Goal: Task Accomplishment & Management: Complete application form

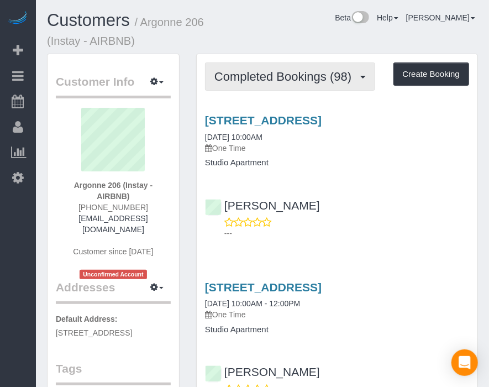
click at [332, 74] on span "Completed Bookings (98)" at bounding box center [285, 77] width 143 height 14
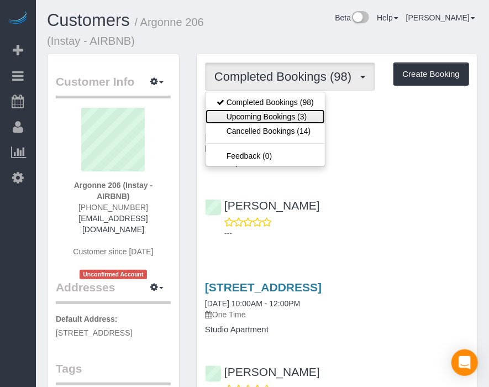
click at [296, 119] on link "Upcoming Bookings (3)" at bounding box center [265, 116] width 119 height 14
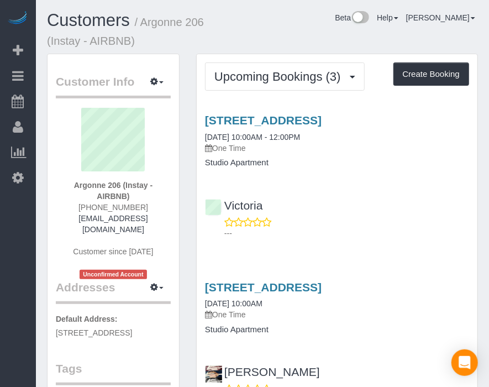
click at [313, 34] on div "Customers / Argonne 206 (Instay - AIRBNB) Beta Help Help Docs Take a Tour Conta…" at bounding box center [263, 32] width 448 height 43
drag, startPoint x: 311, startPoint y: 30, endPoint x: 264, endPoint y: 28, distance: 47.6
click at [262, 28] on div "Beta Help Help Docs Take a Tour Contact Support [PERSON_NAME] My Account Change…" at bounding box center [355, 20] width 261 height 19
click at [307, 20] on div "Beta Help Help Docs Take a Tour Contact Support [PERSON_NAME] My Account Change…" at bounding box center [355, 20] width 261 height 19
click at [430, 78] on button "Create Booking" at bounding box center [431, 73] width 76 height 23
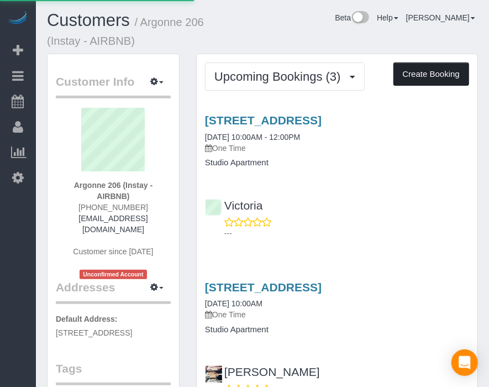
select select "IA"
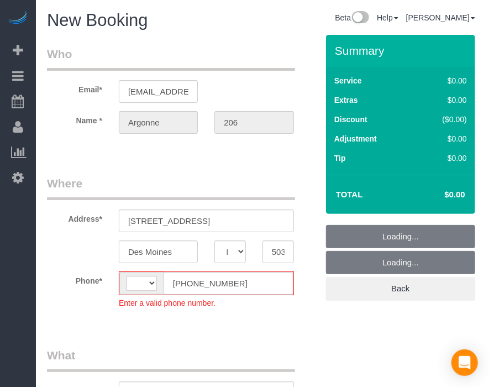
select select "string:[GEOGRAPHIC_DATA]"
select select "object:2001"
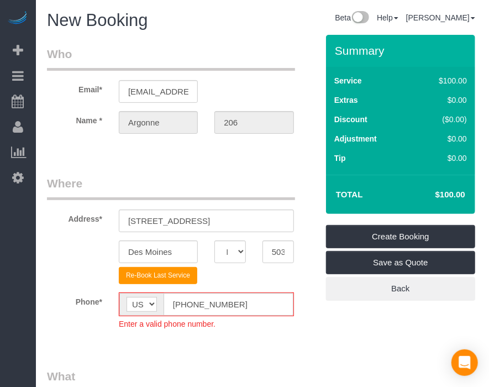
drag, startPoint x: 360, startPoint y: 350, endPoint x: 325, endPoint y: 350, distance: 34.8
drag, startPoint x: 325, startPoint y: 350, endPoint x: 287, endPoint y: 330, distance: 43.0
click at [188, 299] on input "[PHONE_NUMBER]" at bounding box center [229, 304] width 130 height 23
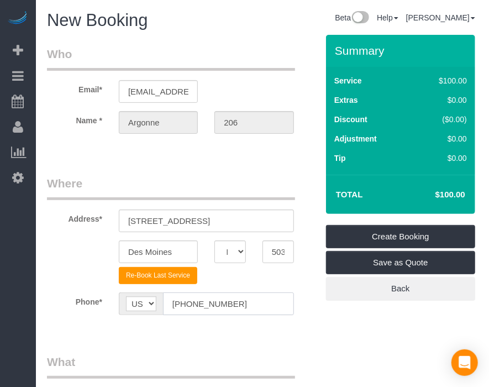
click at [186, 300] on input "[PHONE_NUMBER]" at bounding box center [228, 303] width 131 height 23
type input "[PHONE_NUMBER]"
drag, startPoint x: 311, startPoint y: 319, endPoint x: 304, endPoint y: 322, distance: 7.0
drag, startPoint x: 304, startPoint y: 322, endPoint x: 286, endPoint y: 285, distance: 41.0
click at [270, 328] on fieldset "Where Address* [STREET_ADDRESS] [GEOGRAPHIC_DATA] AK AL AR AZ CA CO CT DC DE [G…" at bounding box center [182, 253] width 271 height 156
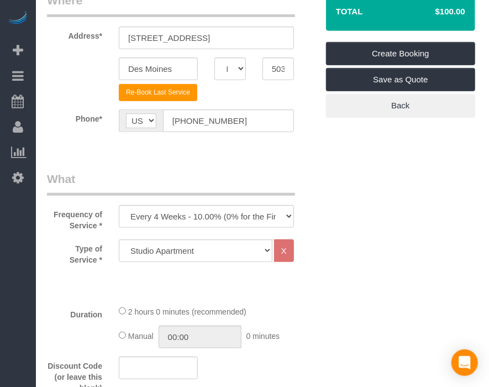
scroll to position [184, 0]
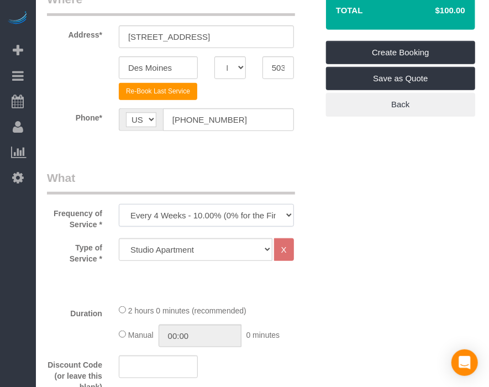
click at [244, 209] on select "Every 6 Weeks (0% for the First Booking) One Time Every 8 Weeks (0% for the Fir…" at bounding box center [206, 215] width 175 height 23
select select "object:2003"
click at [119, 204] on select "Every 6 Weeks (0% for the First Booking) One Time Every 8 Weeks (0% for the Fir…" at bounding box center [206, 215] width 175 height 23
drag, startPoint x: 326, startPoint y: 264, endPoint x: 272, endPoint y: 308, distance: 69.5
drag, startPoint x: 272, startPoint y: 308, endPoint x: 238, endPoint y: 270, distance: 50.9
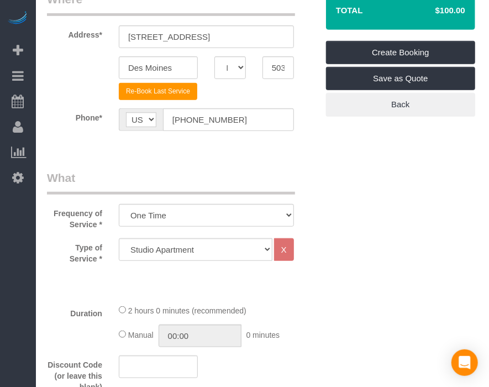
click at [261, 307] on div "2 hours 0 minutes (recommended)" at bounding box center [206, 310] width 175 height 12
click at [241, 249] on select "Studio Apartment 1 Bedroom Home 2 Bedroom Home 3 Bedroom Home 4 Bedroom Home 5 …" at bounding box center [196, 249] width 154 height 23
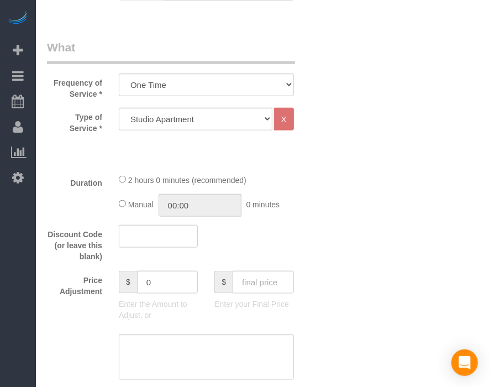
scroll to position [429, 0]
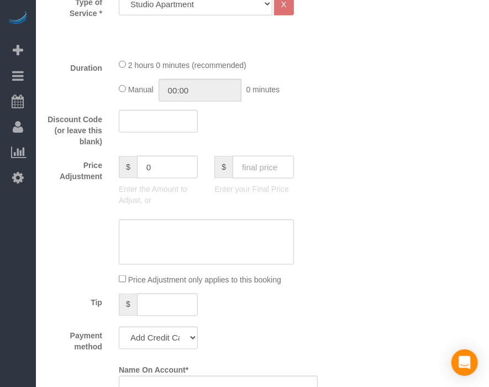
click at [245, 170] on input "text" at bounding box center [263, 167] width 61 height 23
type input "70"
click at [145, 333] on select "Add Credit Card Cash Check Paypal" at bounding box center [158, 338] width 79 height 23
type input "-30"
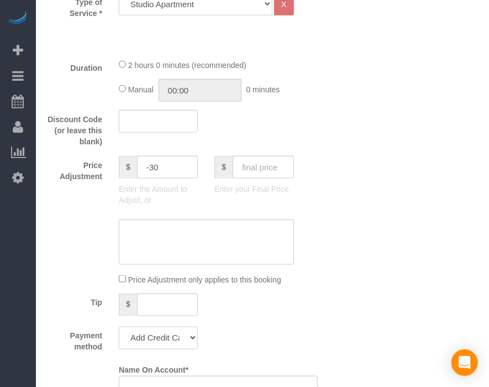
select select "string:check"
click at [119, 327] on select "Add Credit Card Cash Check Paypal" at bounding box center [158, 338] width 79 height 23
drag, startPoint x: 320, startPoint y: 285, endPoint x: 334, endPoint y: 244, distance: 43.0
click at [305, 322] on fieldset "What Frequency of Service * Every 6 Weeks (0% for the First Booking) One Time E…" at bounding box center [182, 142] width 271 height 436
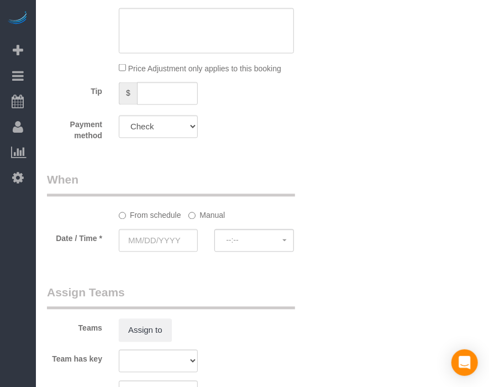
scroll to position [675, 0]
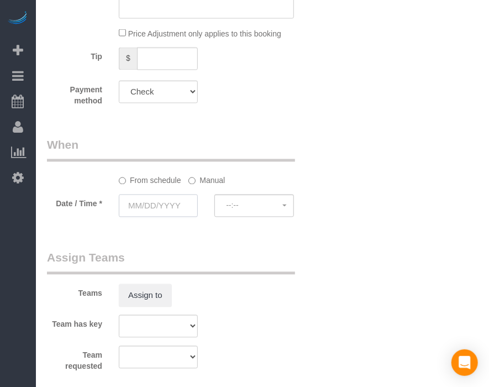
click at [162, 204] on input "text" at bounding box center [158, 205] width 79 height 23
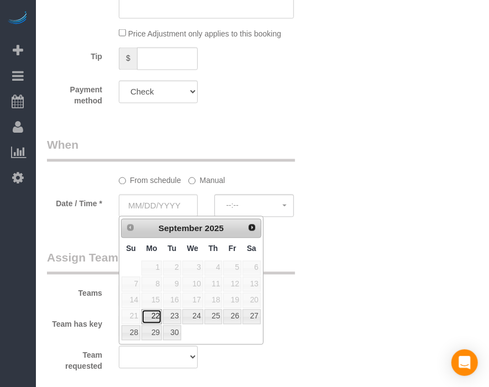
click at [150, 314] on link "22" at bounding box center [151, 316] width 20 height 15
type input "[DATE]"
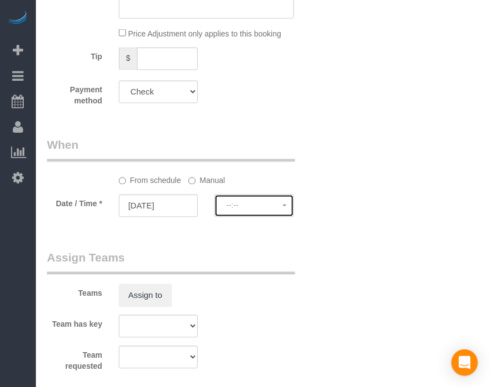
click at [262, 208] on span "--:--" at bounding box center [254, 205] width 56 height 9
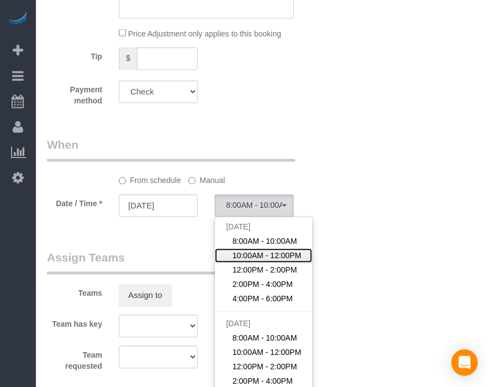
click at [239, 254] on span "10:00AM - 12:00PM" at bounding box center [267, 255] width 69 height 11
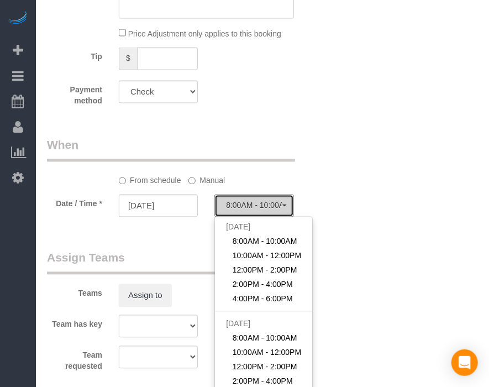
select select "spot2"
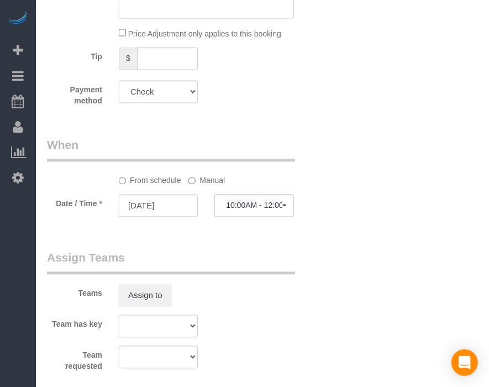
click at [182, 178] on div "From schedule Manual" at bounding box center [207, 178] width 192 height 15
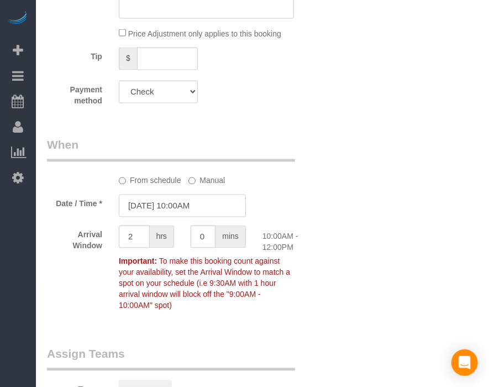
click at [180, 202] on input "[DATE] 10:00AM" at bounding box center [182, 205] width 127 height 23
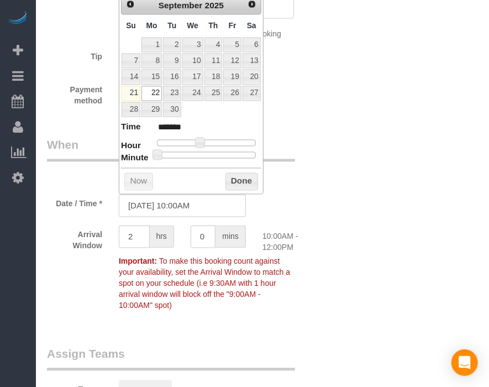
type input "[DATE] 10:30AM"
type input "*******"
click at [214, 152] on div at bounding box center [206, 155] width 99 height 7
click at [236, 177] on button "Done" at bounding box center [241, 182] width 33 height 18
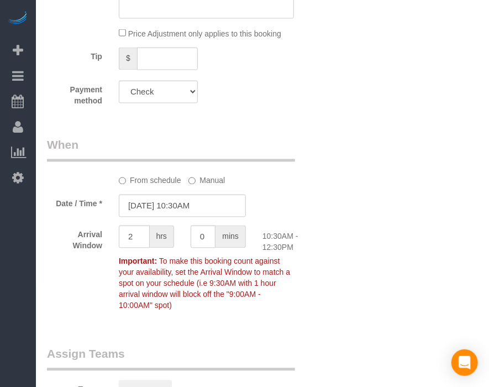
drag, startPoint x: 311, startPoint y: 151, endPoint x: 298, endPoint y: 117, distance: 36.5
drag, startPoint x: 298, startPoint y: 117, endPoint x: 301, endPoint y: 109, distance: 8.7
click at [300, 112] on div "Who Email* [EMAIL_ADDRESS][DOMAIN_NAME] Name * [GEOGRAPHIC_DATA] 206 Where Addr…" at bounding box center [182, 70] width 287 height 1421
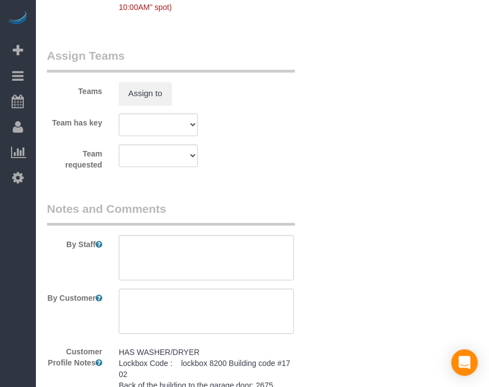
scroll to position [1043, 0]
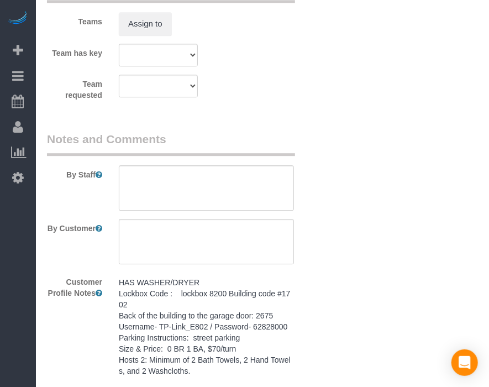
click at [236, 318] on pre "HAS WASHER/DRYER Lockbox Code : lockbox 8200 Building code #1702 Back of the bu…" at bounding box center [206, 326] width 175 height 99
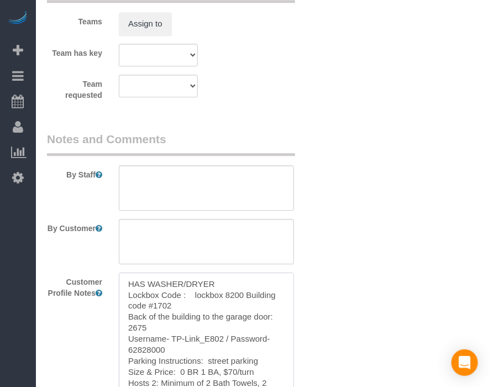
click at [235, 319] on textarea "HAS WASHER/DRYER Lockbox Code : lockbox 8200 Building code #1702 Back of the bu…" at bounding box center [206, 333] width 175 height 122
click at [250, 187] on textarea at bounding box center [206, 187] width 175 height 45
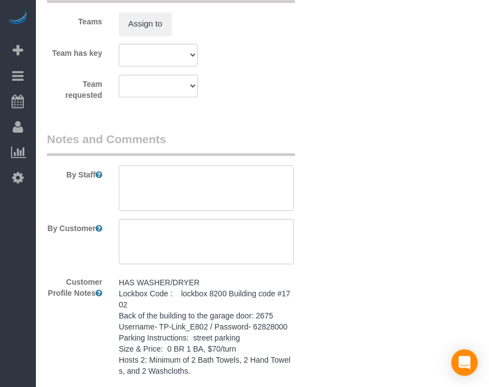
paste textarea "HAS WASHER/DRYER Lockbox Code : lockbox 8200 Building code #1702 Back of the bu…"
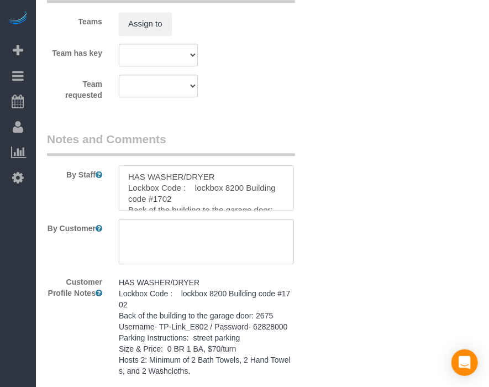
scroll to position [82, 0]
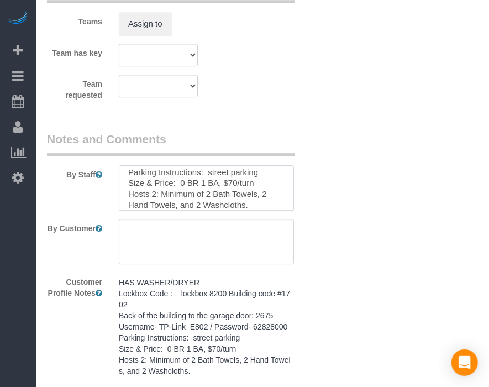
type textarea "HAS WASHER/DRYER Lockbox Code : lockbox 8200 Building code #1702 Back of the bu…"
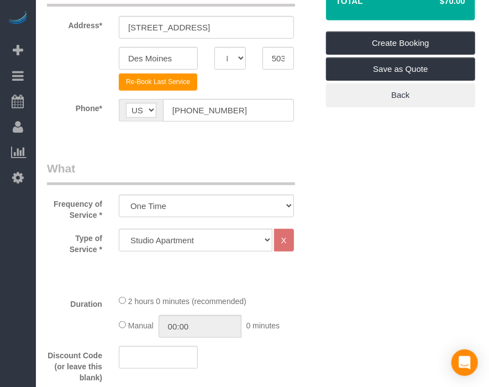
scroll to position [0, 0]
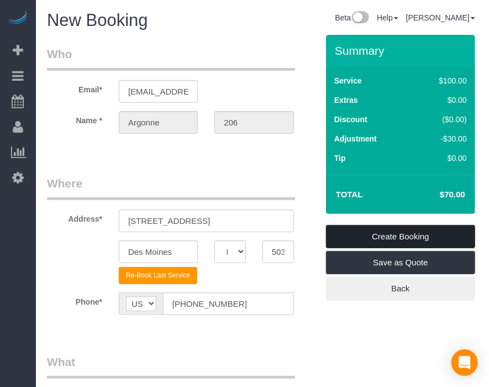
click at [419, 230] on link "Create Booking" at bounding box center [400, 236] width 149 height 23
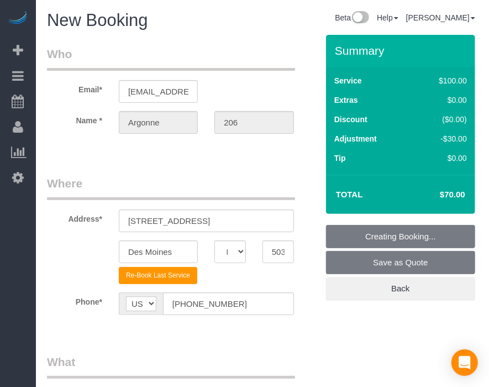
drag, startPoint x: 371, startPoint y: 333, endPoint x: 326, endPoint y: 342, distance: 45.7
drag, startPoint x: 323, startPoint y: 344, endPoint x: 302, endPoint y: 346, distance: 20.6
drag, startPoint x: 301, startPoint y: 346, endPoint x: 283, endPoint y: 344, distance: 17.8
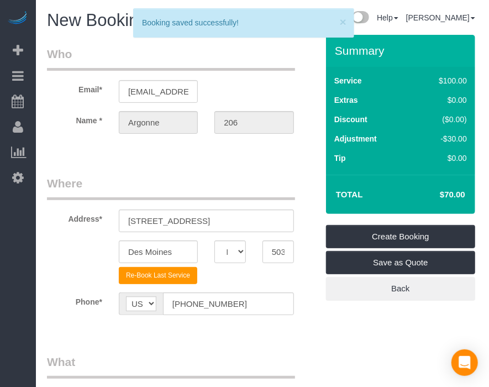
drag, startPoint x: 306, startPoint y: 346, endPoint x: 276, endPoint y: 346, distance: 30.4
drag, startPoint x: 276, startPoint y: 346, endPoint x: 239, endPoint y: 348, distance: 36.5
click at [325, 354] on div "Frequency of Service * Every 6 Weeks (0% for the First Booking) One Time Every …" at bounding box center [182, 384] width 287 height 60
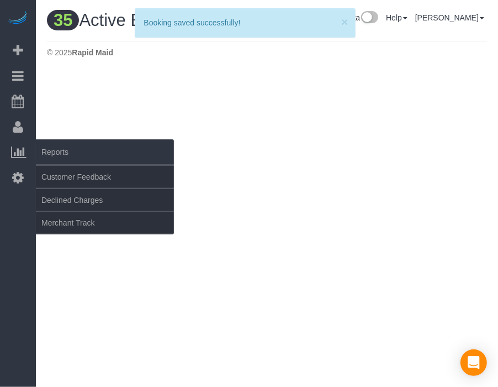
click at [22, 217] on div "Beta Add Booking Bookings Active Bookings Cancelled Bookings Quote Inquiries Do…" at bounding box center [18, 193] width 36 height 387
